Goal: Find specific page/section: Find specific page/section

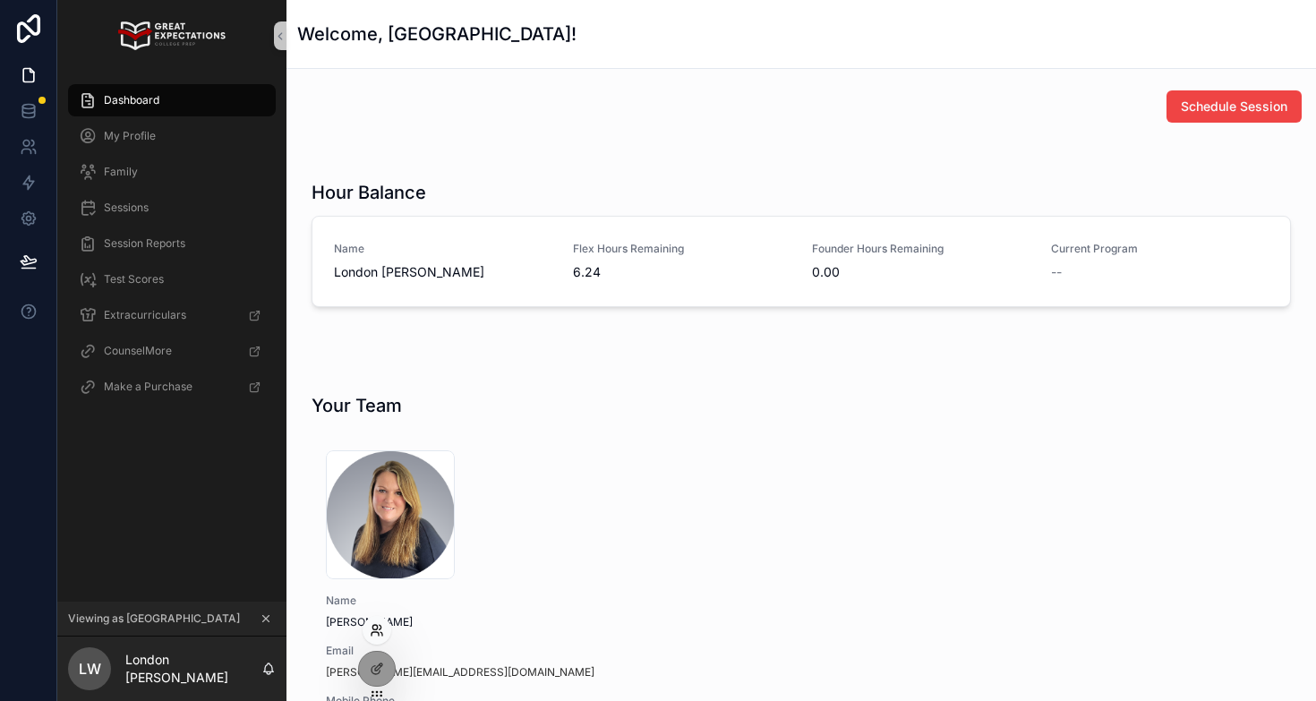
click at [375, 637] on div at bounding box center [377, 630] width 29 height 29
click at [373, 633] on icon at bounding box center [377, 630] width 14 height 14
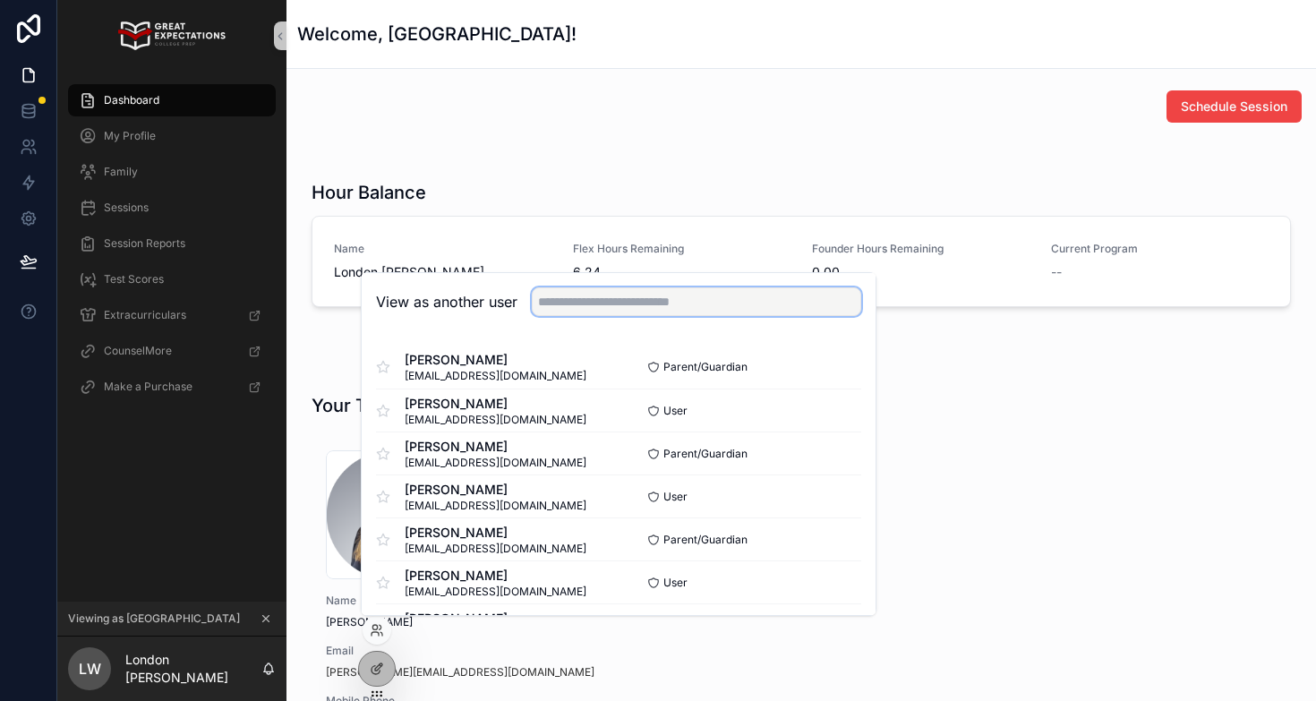
click at [583, 311] on input "text" at bounding box center [697, 301] width 330 height 29
type input "**********"
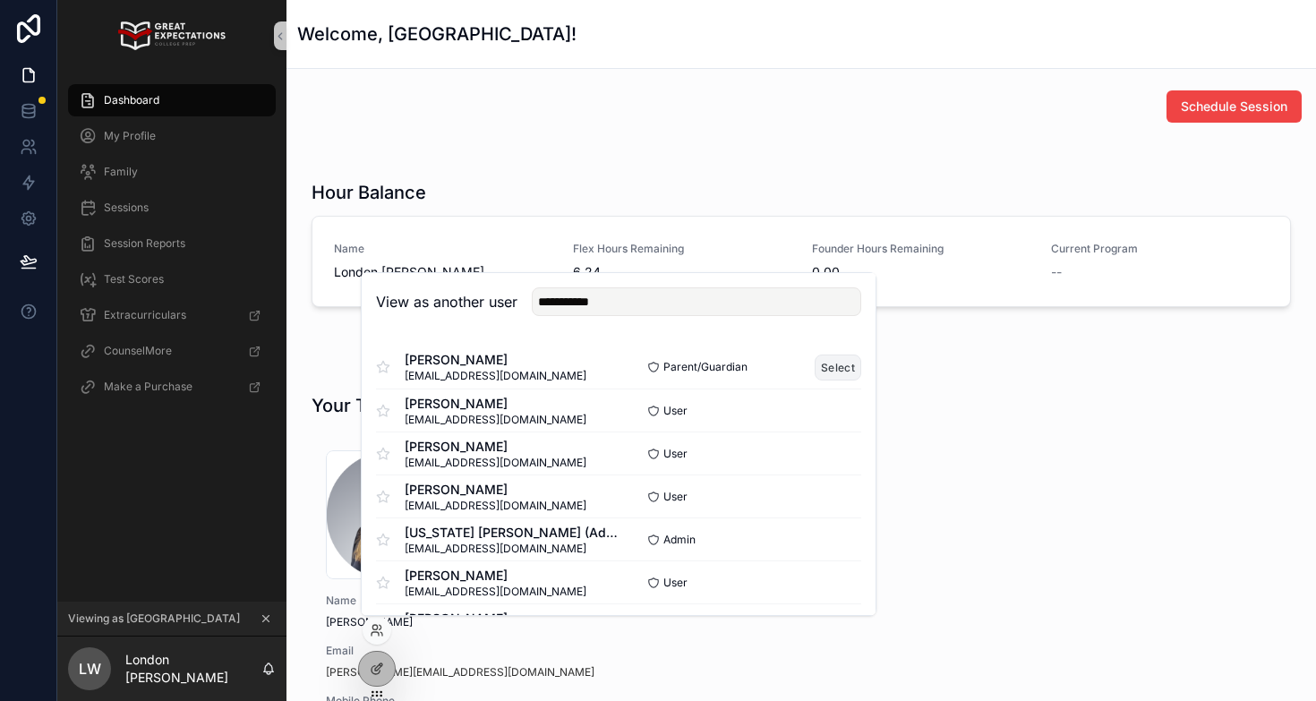
click at [834, 366] on button "Select" at bounding box center [838, 368] width 47 height 26
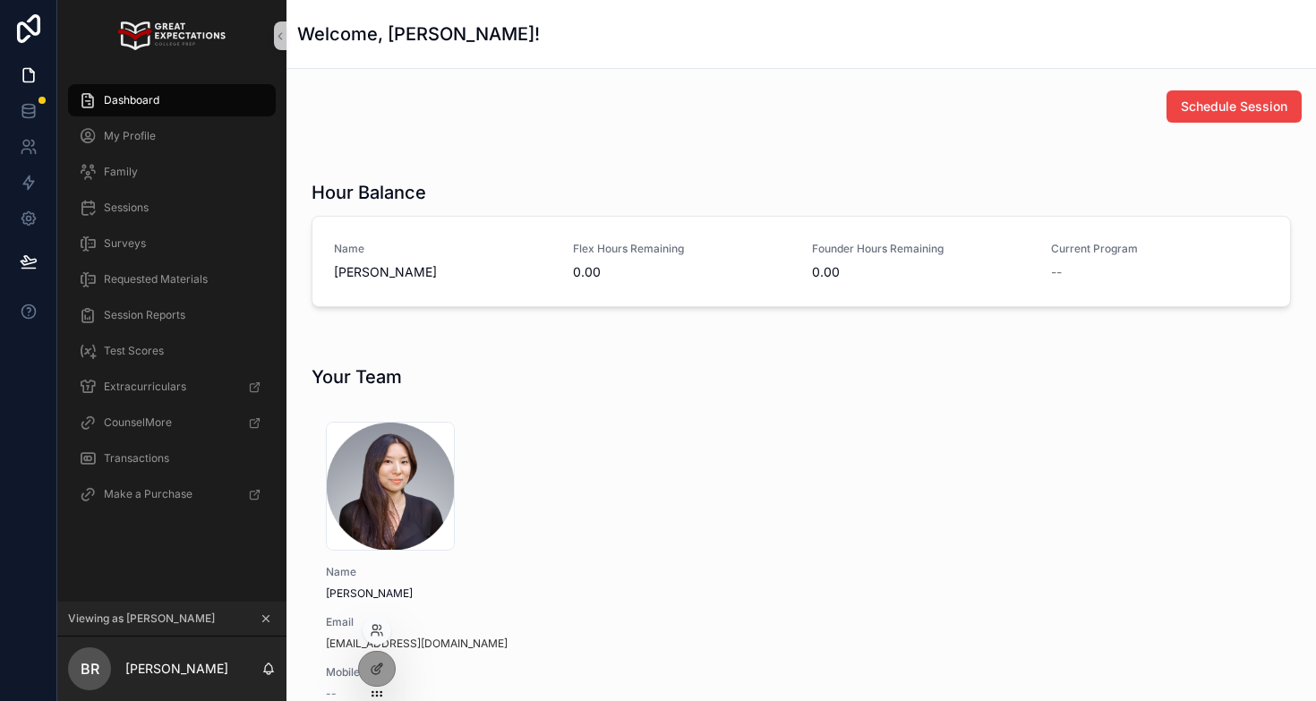
click at [377, 622] on div at bounding box center [377, 630] width 29 height 29
click at [373, 673] on icon at bounding box center [377, 669] width 14 height 14
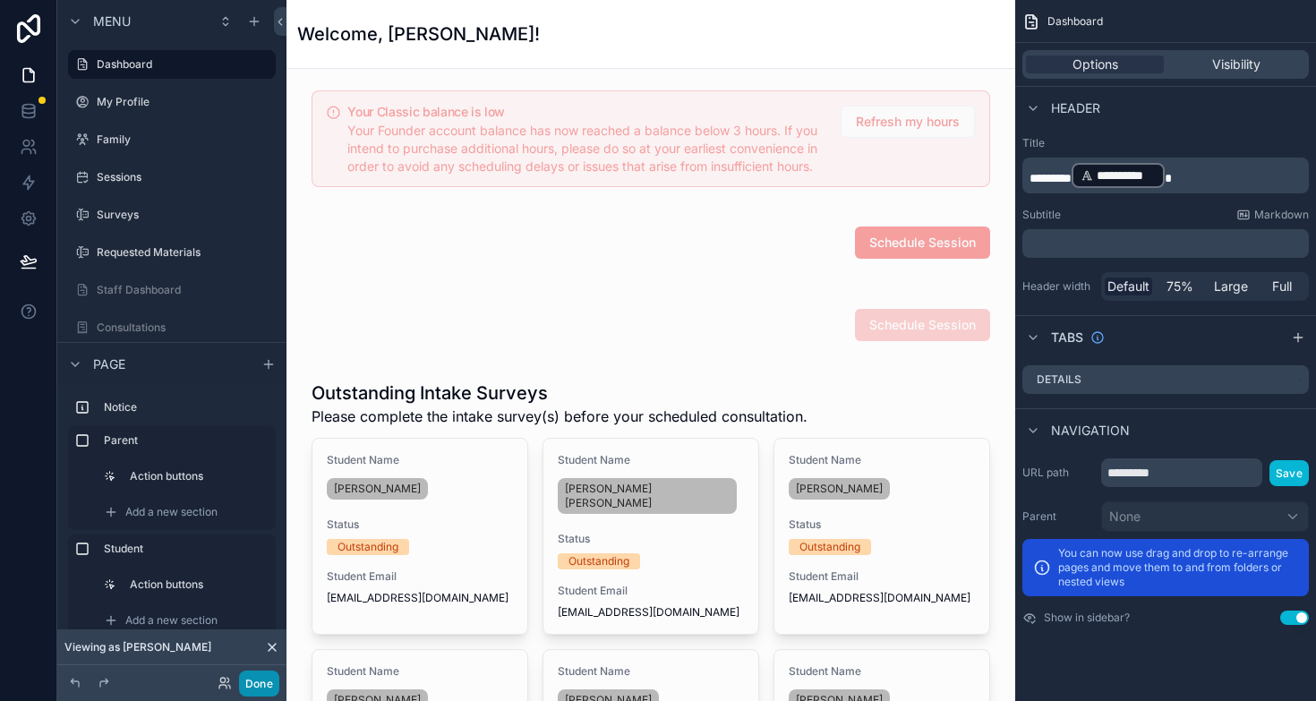
click at [268, 684] on button "Done" at bounding box center [259, 684] width 40 height 26
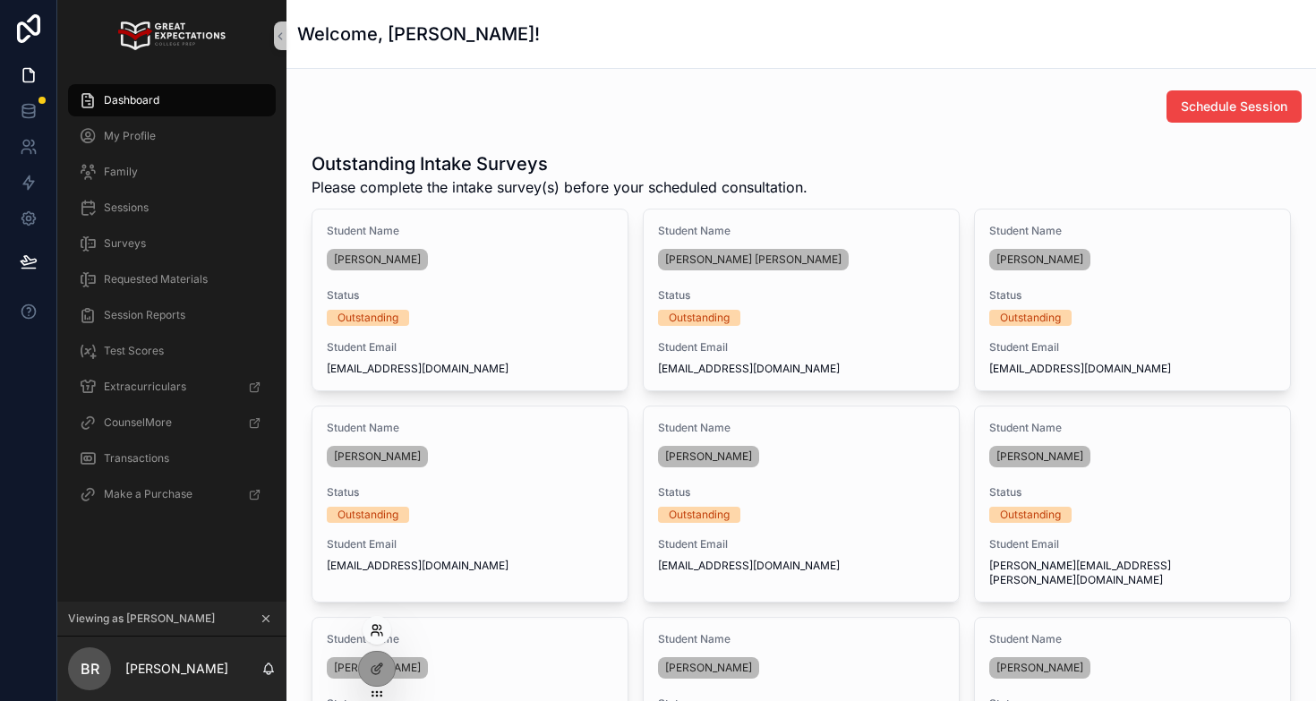
click at [379, 632] on icon at bounding box center [377, 630] width 14 height 14
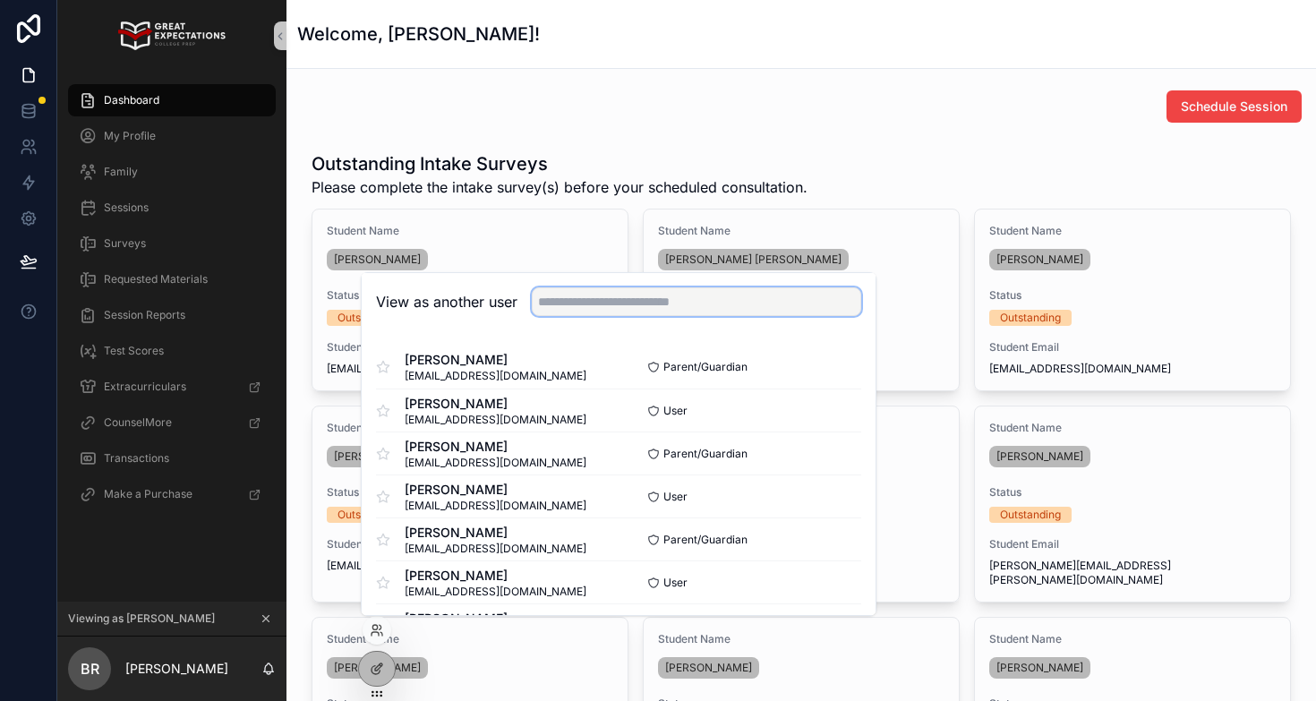
click at [693, 292] on input "text" at bounding box center [697, 301] width 330 height 29
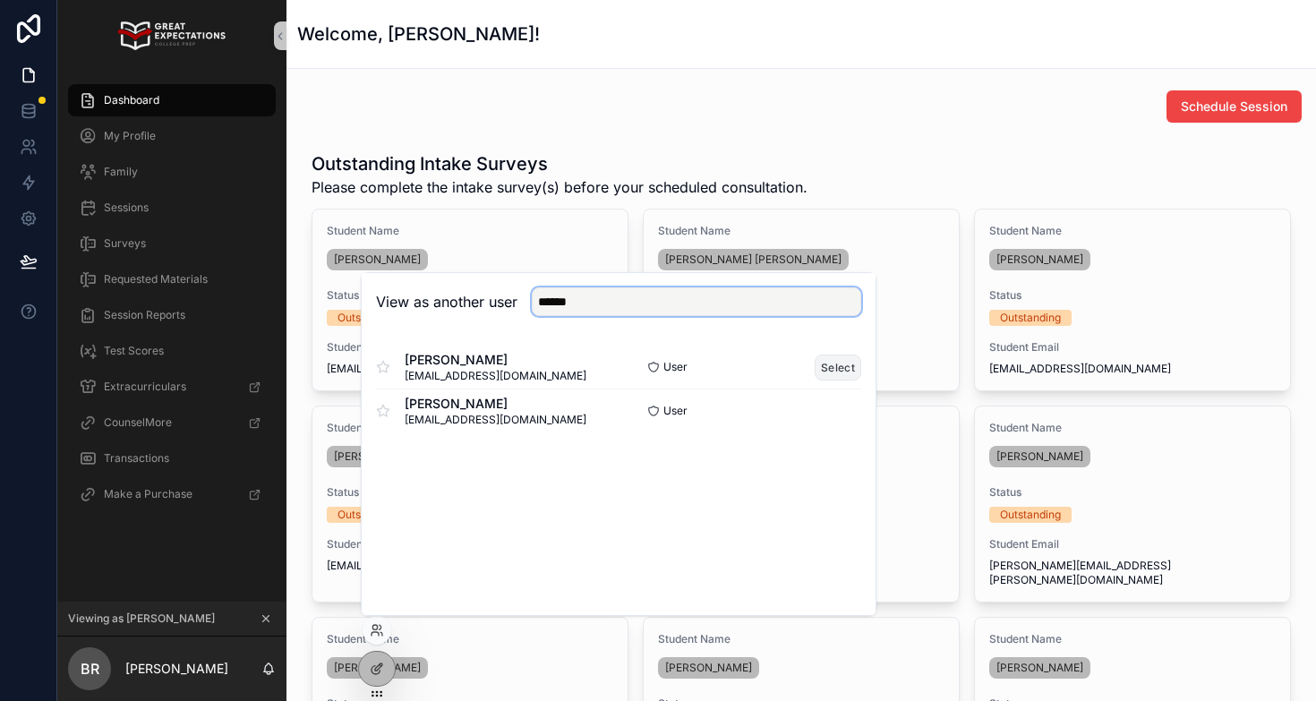
type input "******"
click at [837, 364] on button "Select" at bounding box center [838, 368] width 47 height 26
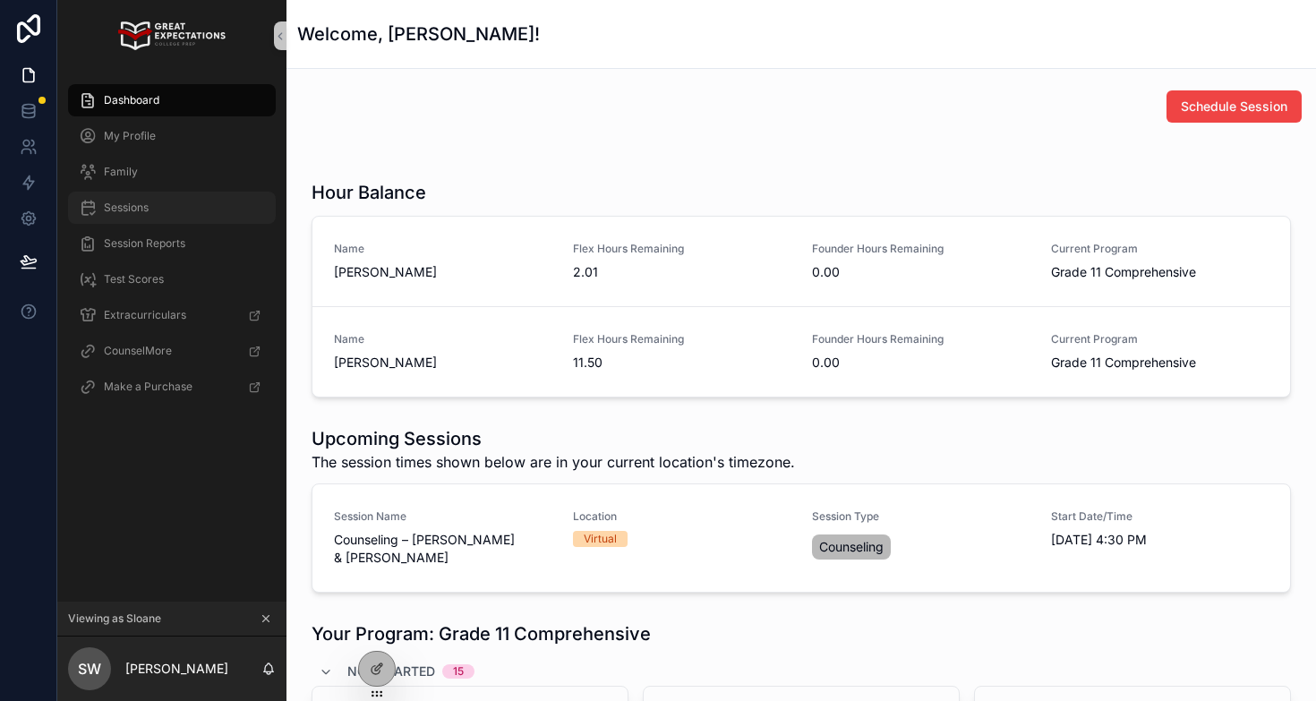
click at [133, 211] on span "Sessions" at bounding box center [126, 208] width 45 height 14
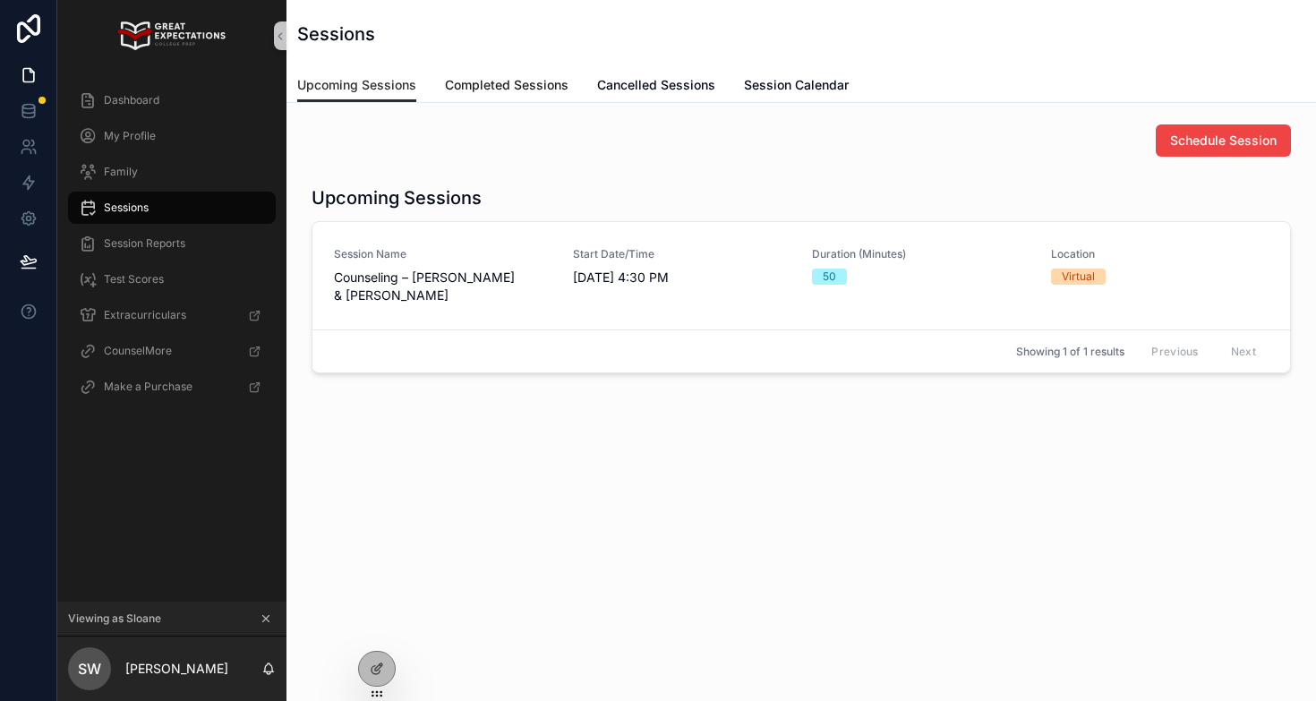
click at [495, 92] on span "Completed Sessions" at bounding box center [507, 85] width 124 height 18
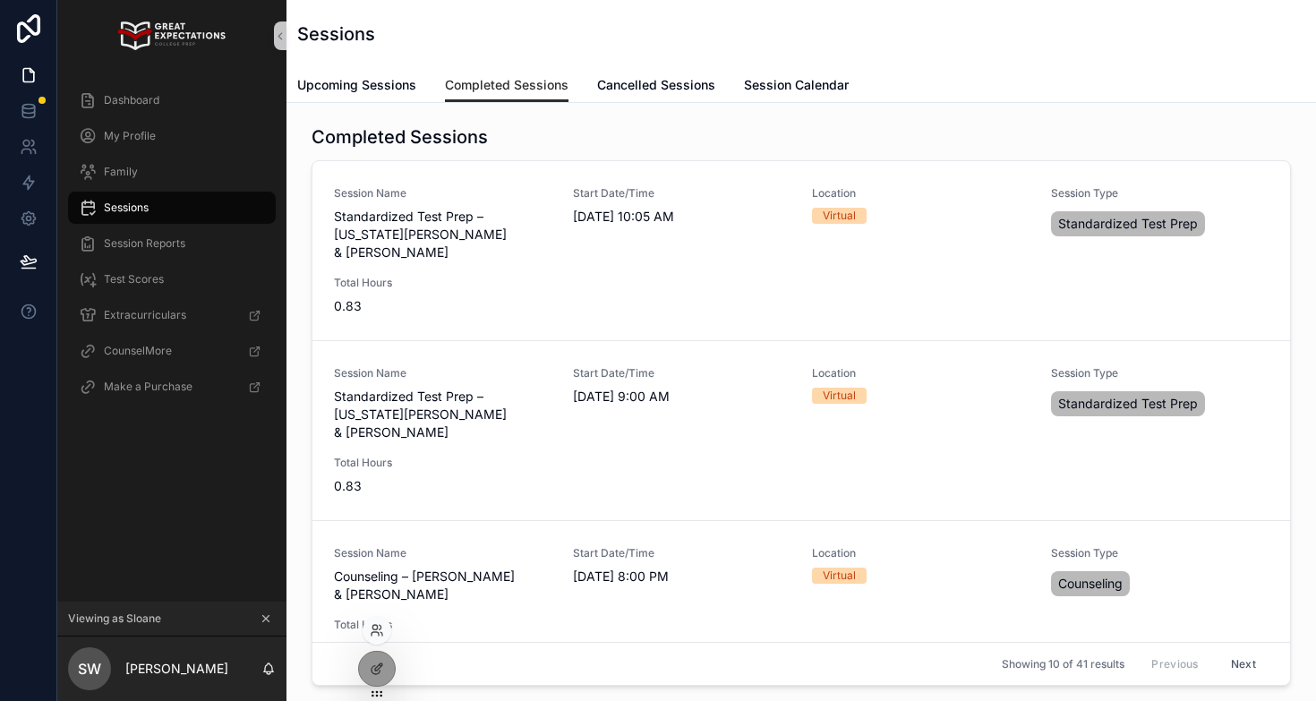
click at [376, 622] on div at bounding box center [377, 630] width 29 height 29
click at [370, 662] on icon at bounding box center [377, 669] width 14 height 14
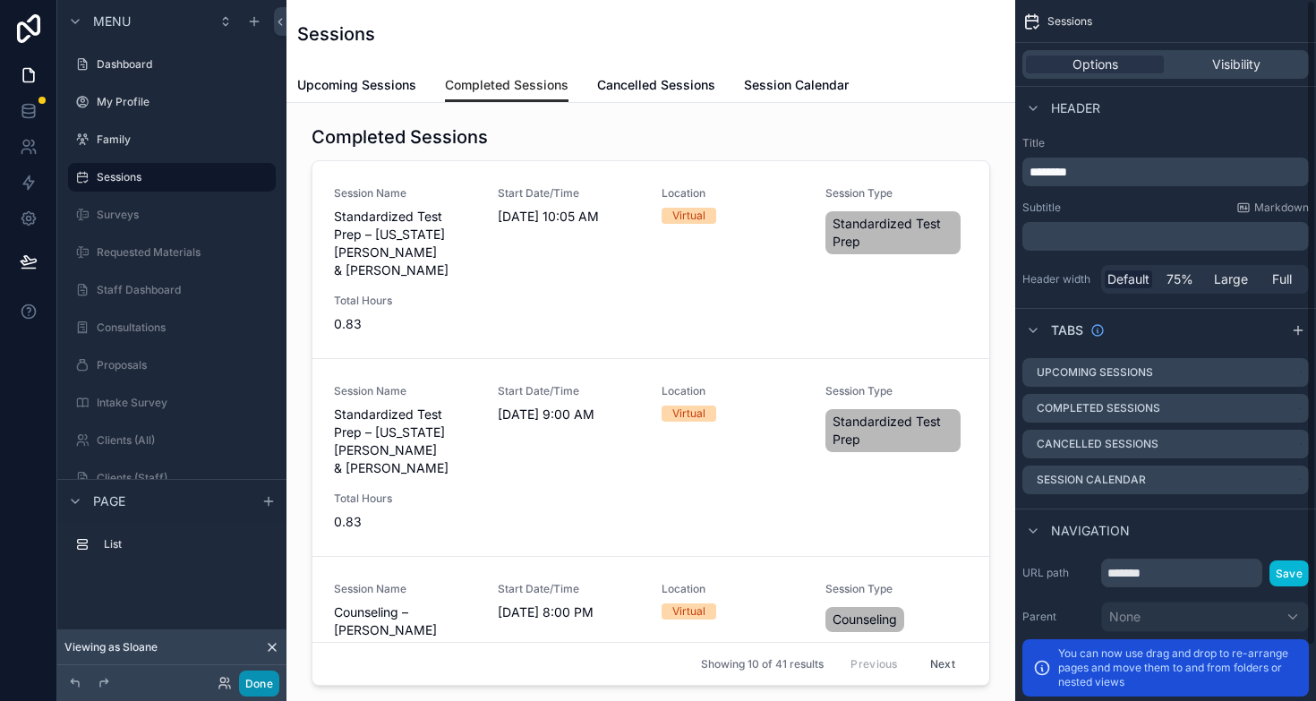
click at [256, 686] on button "Done" at bounding box center [259, 684] width 40 height 26
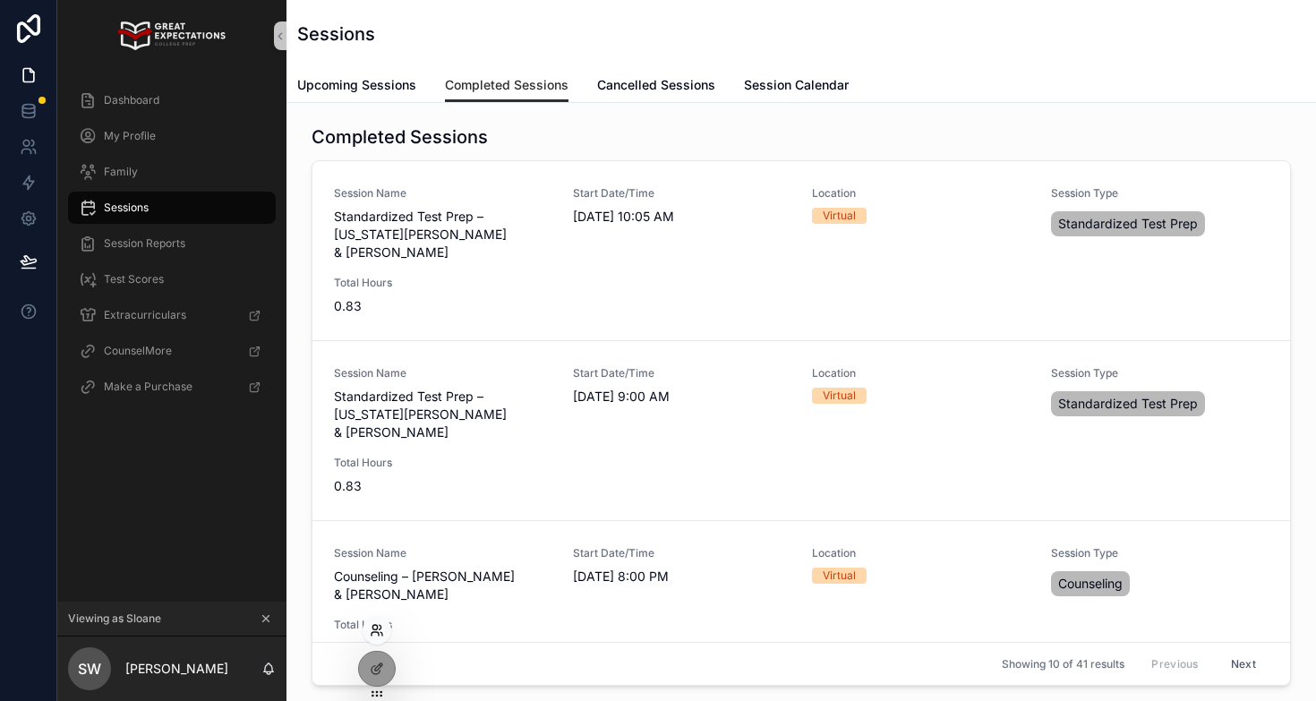
click at [376, 629] on icon at bounding box center [375, 627] width 4 height 4
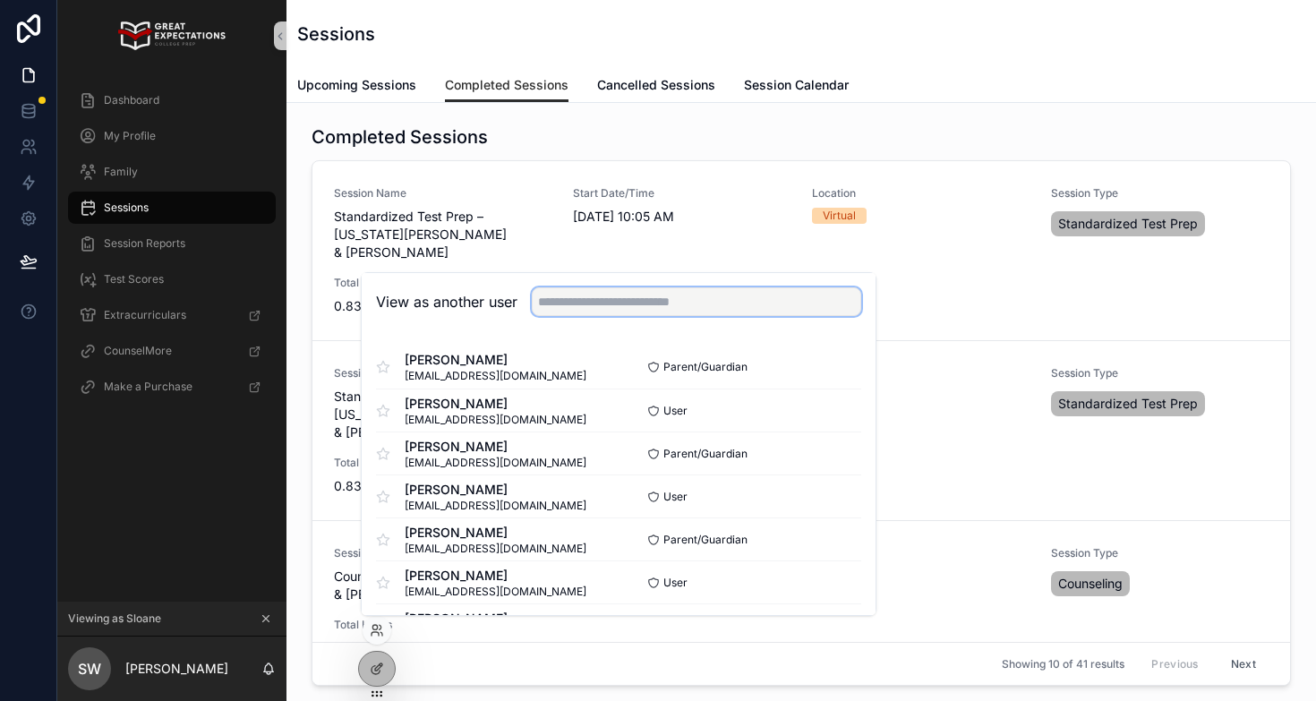
click at [588, 294] on input "text" at bounding box center [697, 301] width 330 height 29
type input "*"
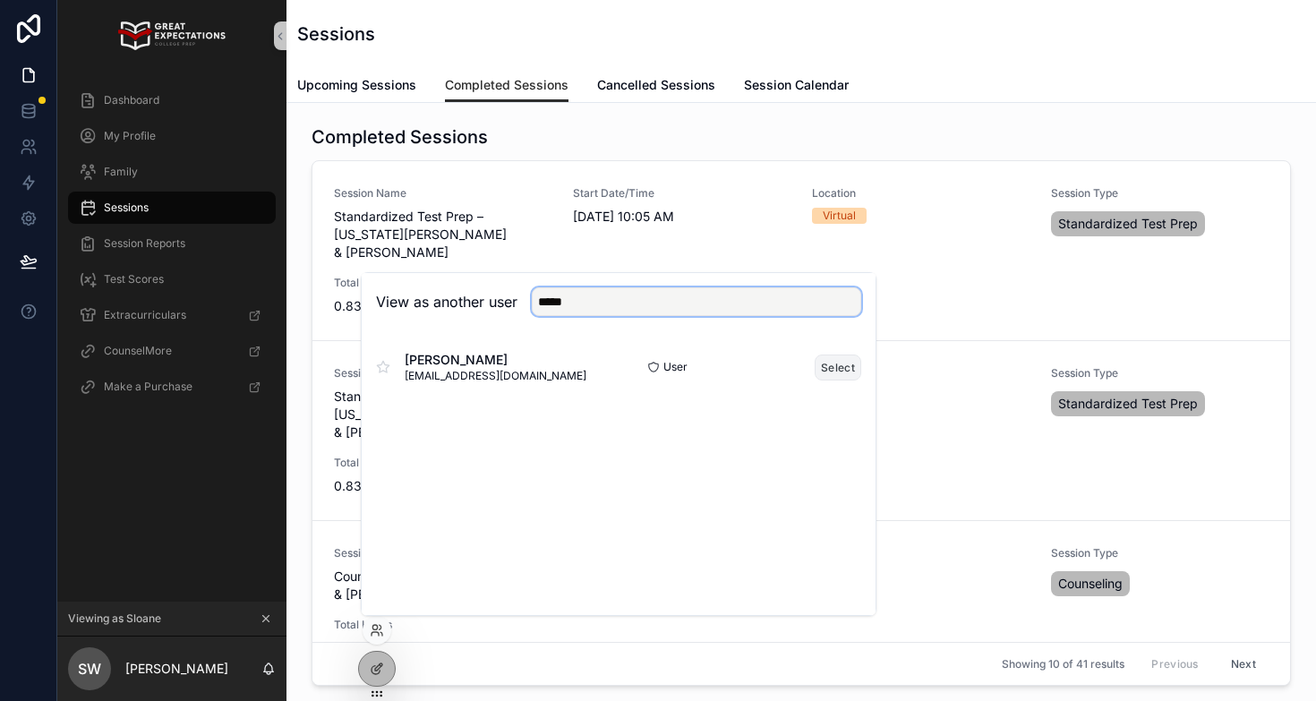
type input "*****"
click at [830, 366] on button "Select" at bounding box center [838, 368] width 47 height 26
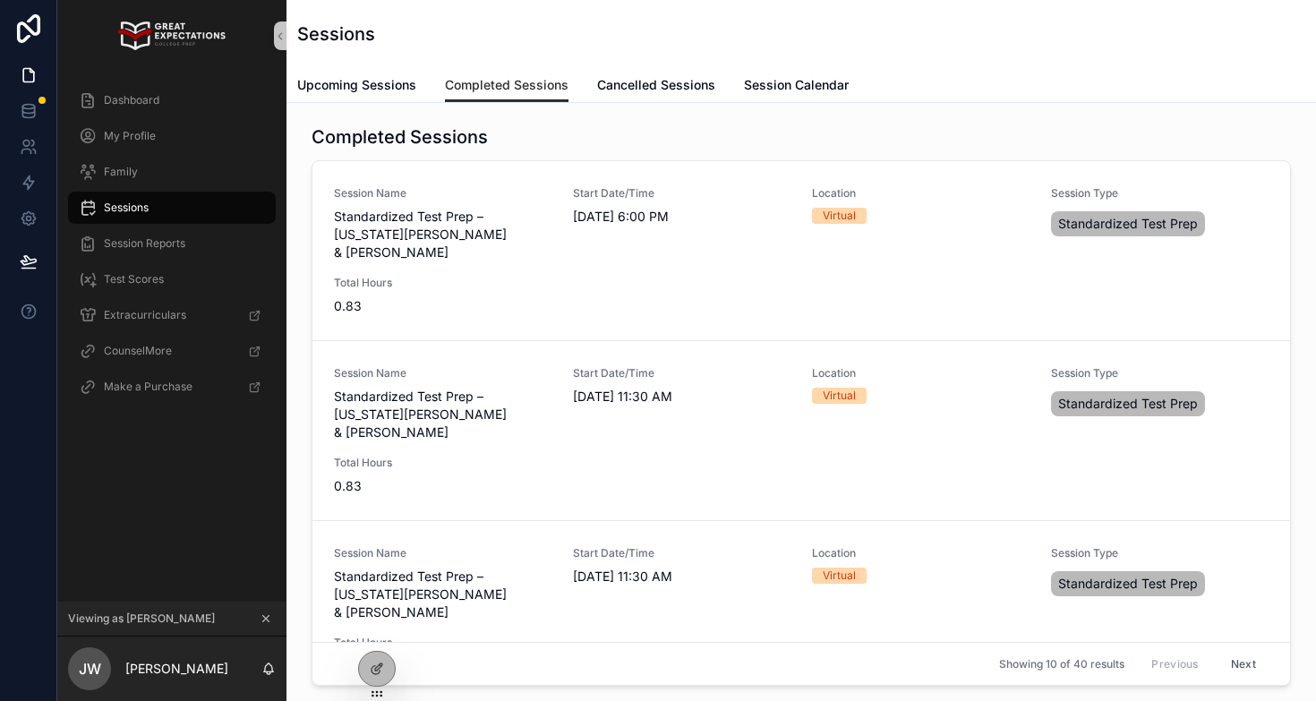
click at [123, 203] on span "Sessions" at bounding box center [126, 208] width 45 height 14
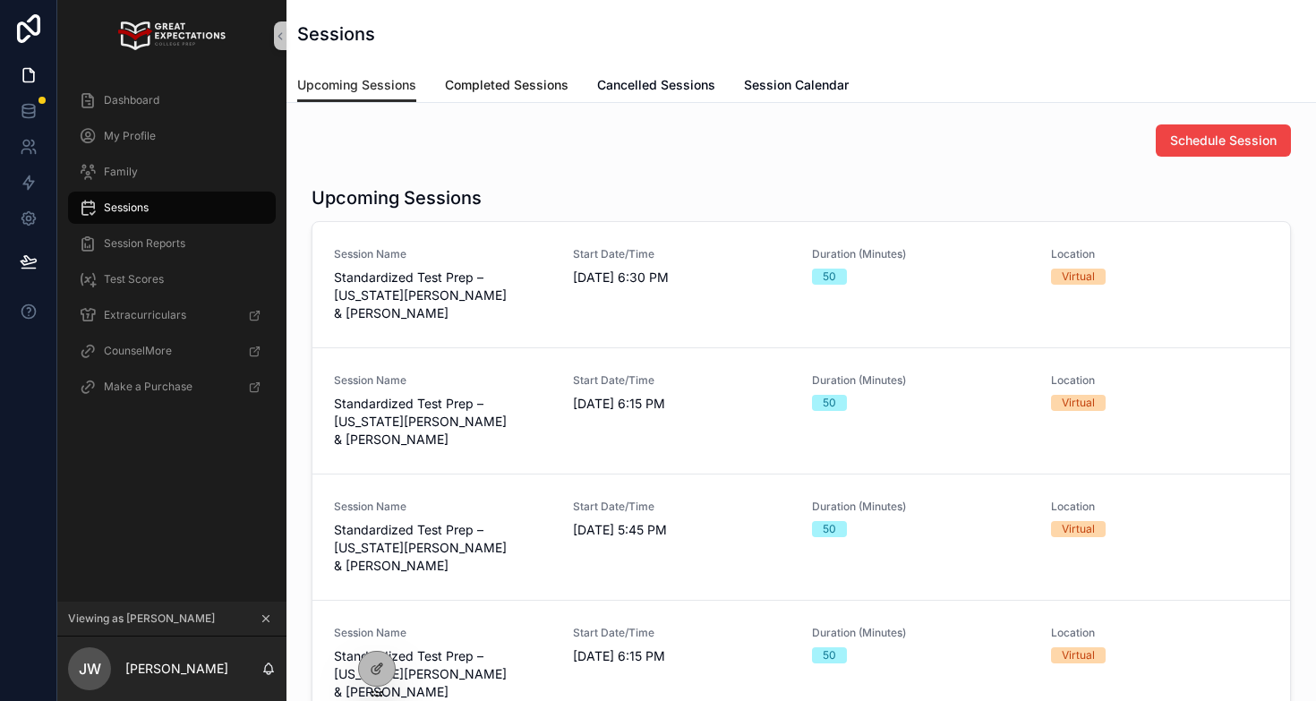
click at [467, 91] on span "Completed Sessions" at bounding box center [507, 85] width 124 height 18
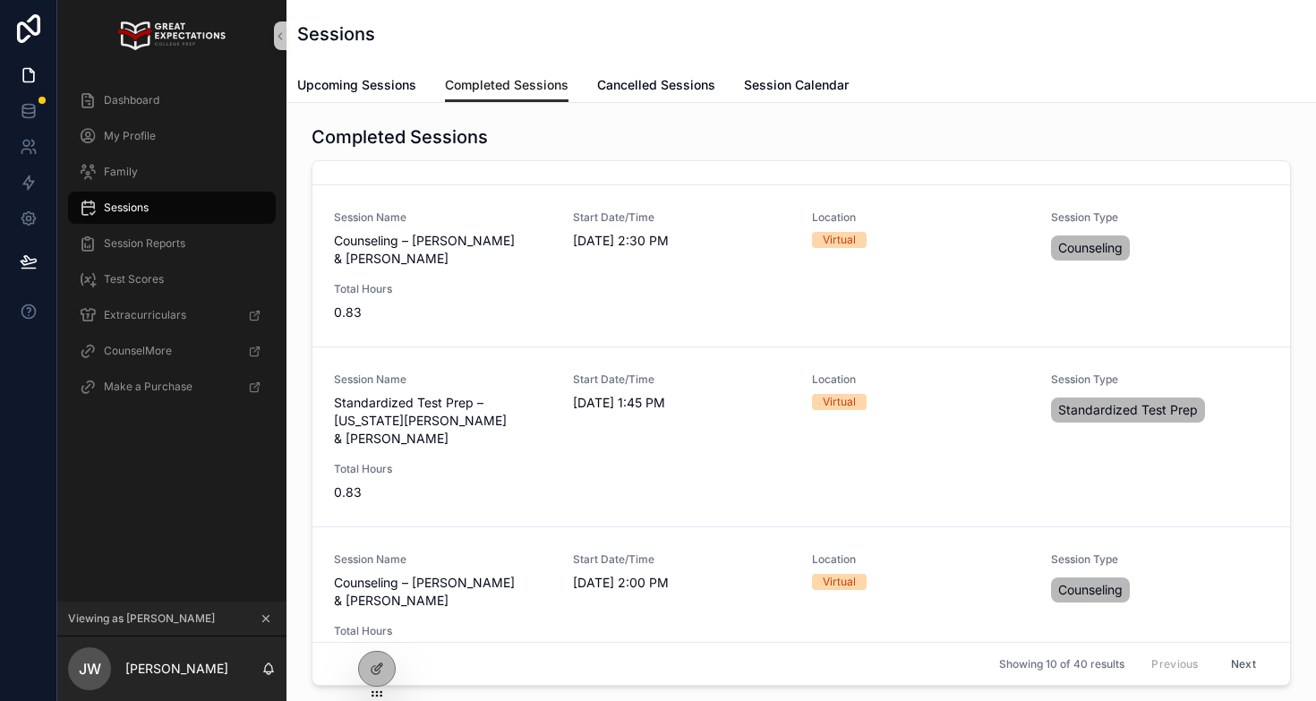
scroll to position [1064, 0]
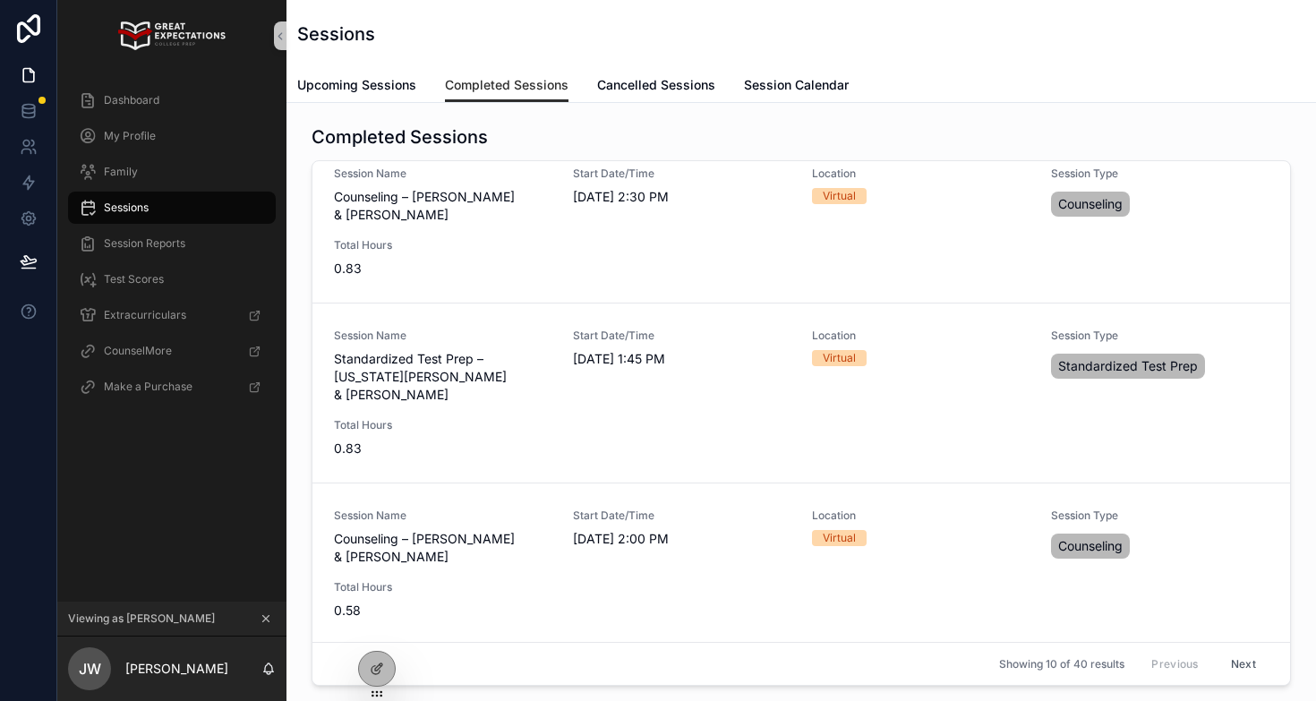
click at [261, 618] on icon "scrollable content" at bounding box center [266, 619] width 13 height 13
